Goal: Entertainment & Leisure: Consume media (video, audio)

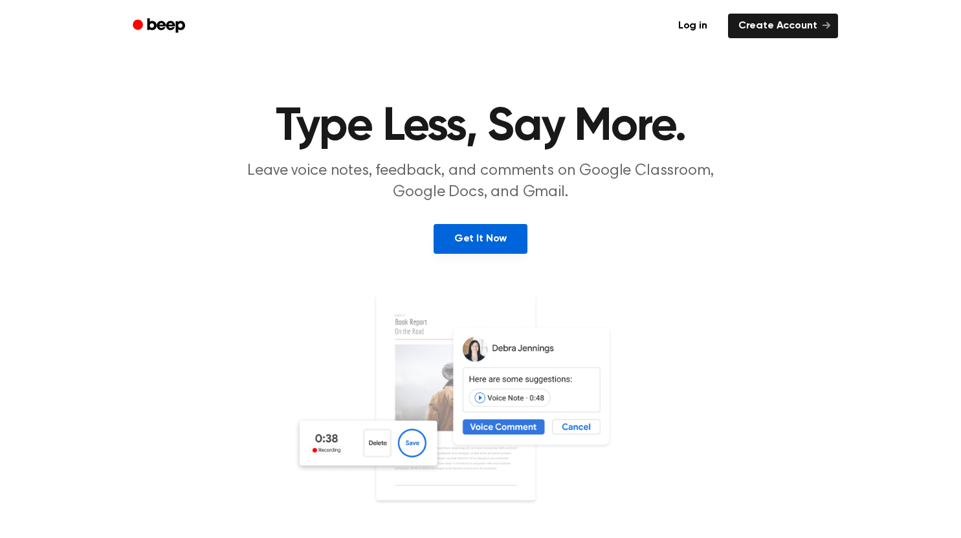
click at [499, 233] on link "Get It Now" at bounding box center [480, 239] width 94 height 30
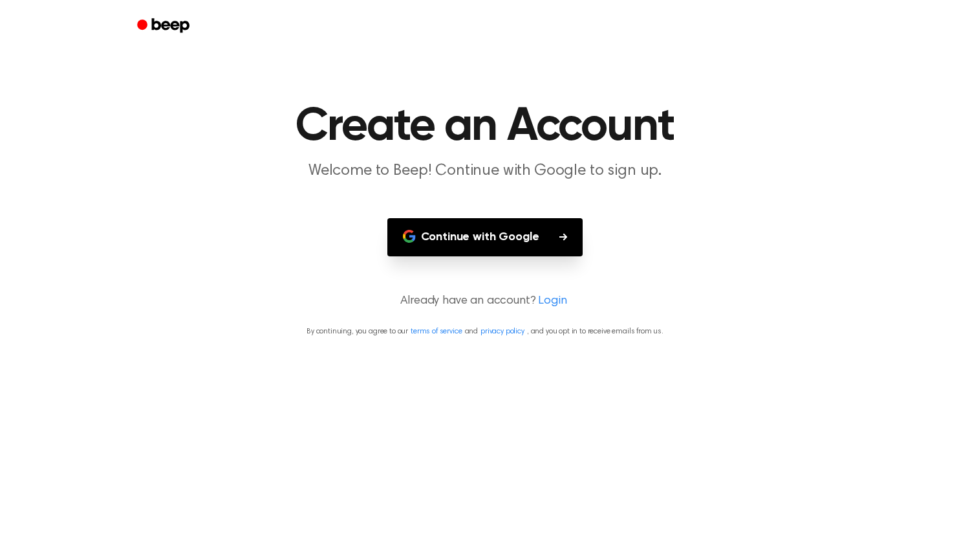
click at [533, 237] on button "Continue with Google" at bounding box center [486, 237] width 196 height 38
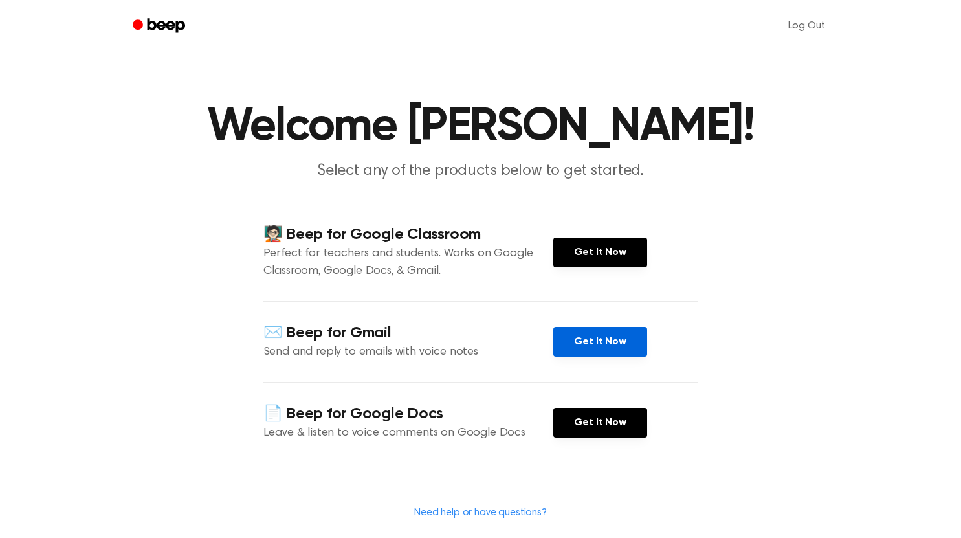
click at [583, 338] on link "Get It Now" at bounding box center [600, 342] width 94 height 30
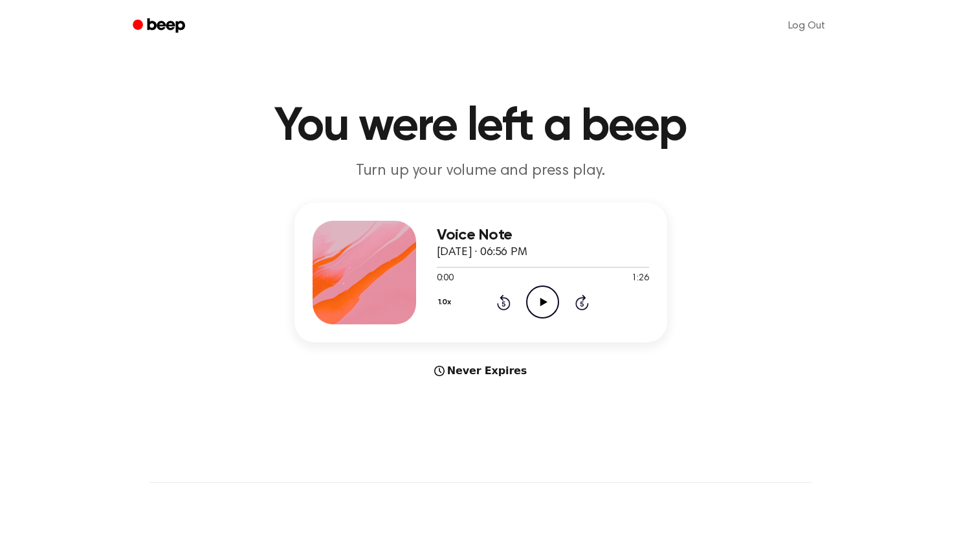
click at [544, 303] on icon "Play Audio" at bounding box center [542, 301] width 33 height 33
click at [540, 300] on icon "Play Audio" at bounding box center [542, 301] width 33 height 33
click at [543, 303] on icon "Pause Audio" at bounding box center [542, 301] width 33 height 33
click at [543, 303] on icon at bounding box center [543, 302] width 7 height 8
click at [542, 307] on icon "Play Audio" at bounding box center [542, 301] width 33 height 33
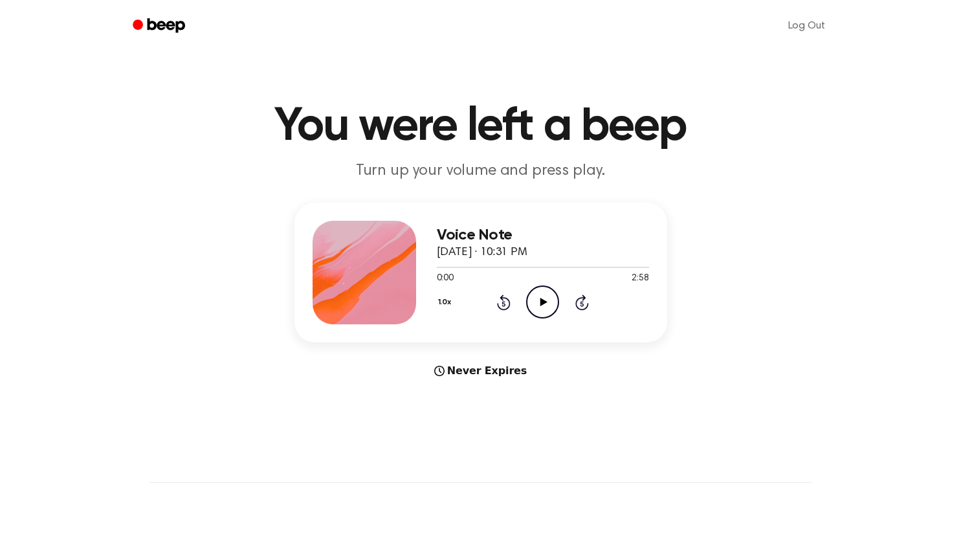
click at [541, 300] on icon at bounding box center [543, 302] width 7 height 8
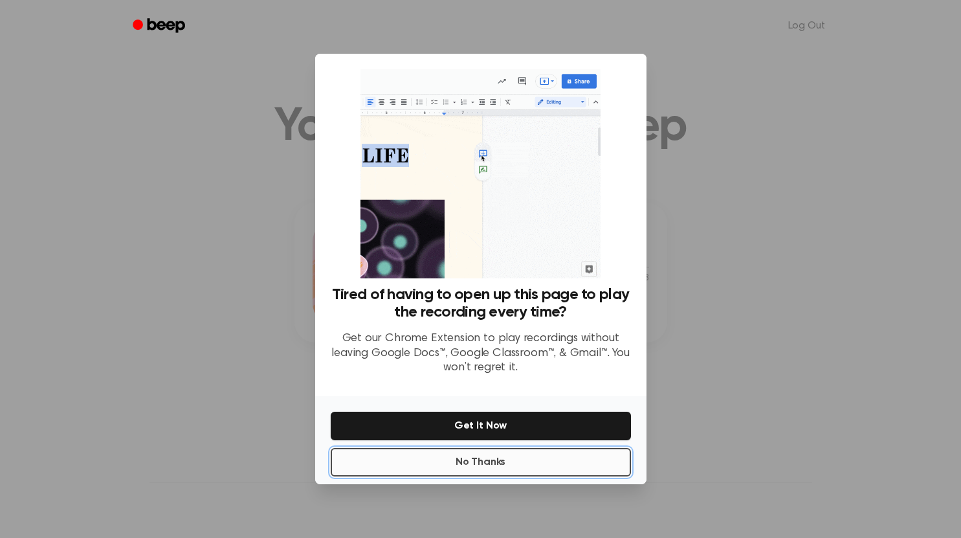
click at [547, 455] on button "No Thanks" at bounding box center [481, 462] width 300 height 28
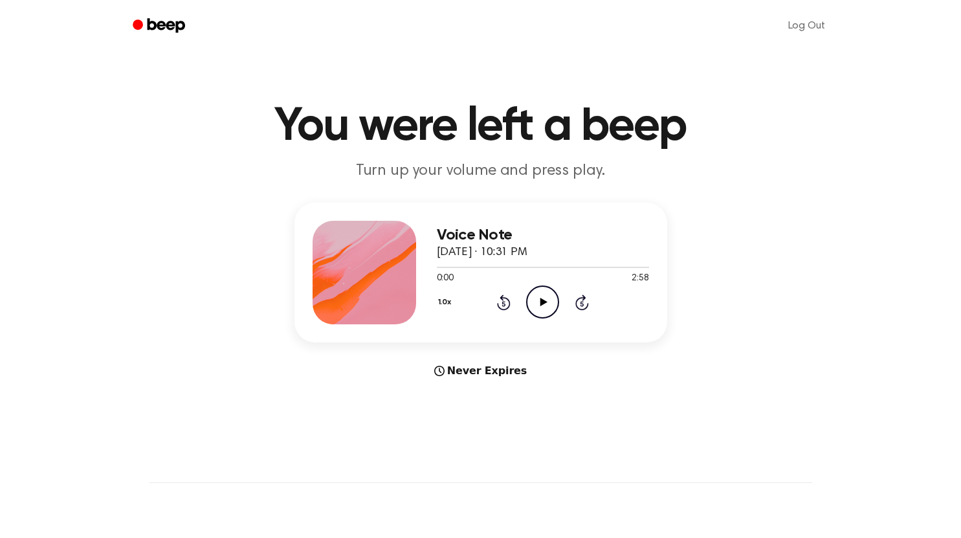
click at [538, 296] on icon "Play Audio" at bounding box center [542, 301] width 33 height 33
click at [544, 297] on icon "Pause Audio" at bounding box center [542, 301] width 33 height 33
click at [544, 302] on icon at bounding box center [543, 302] width 7 height 8
click at [542, 298] on icon "Play Audio" at bounding box center [542, 301] width 33 height 33
